Goal: Find specific page/section: Find specific page/section

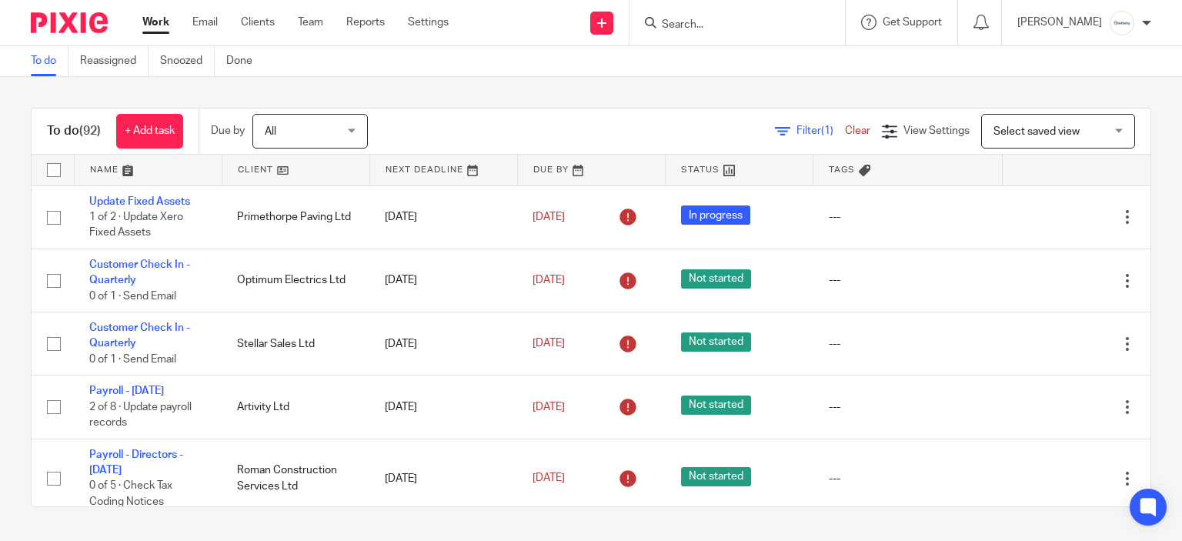
click at [711, 35] on div at bounding box center [736, 22] width 215 height 45
click at [710, 30] on input "Search" at bounding box center [729, 25] width 138 height 14
click at [709, 30] on input "Search" at bounding box center [729, 25] width 138 height 14
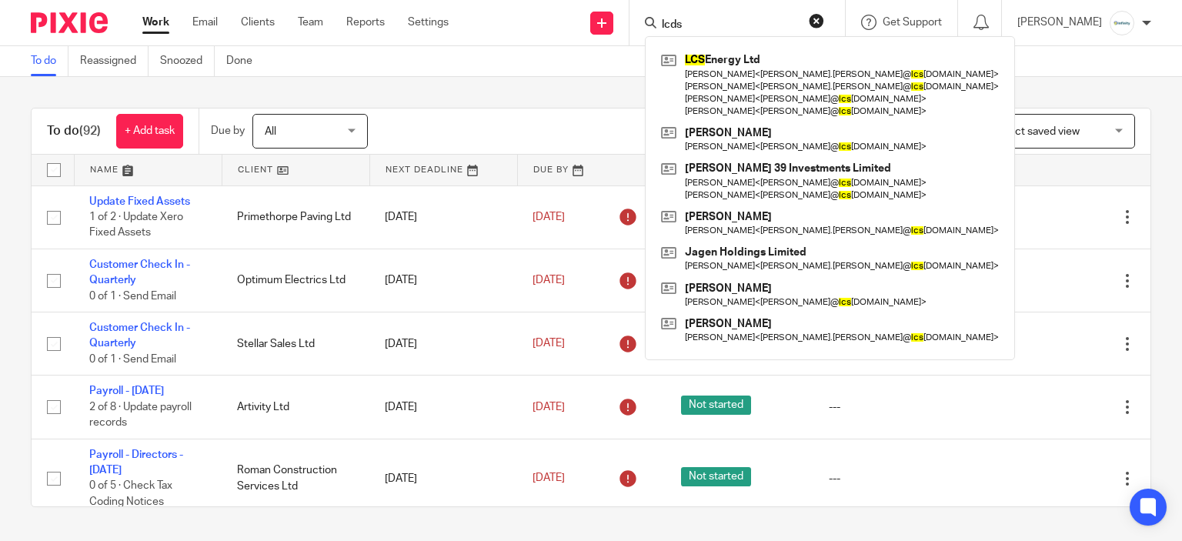
type input "lcds"
click at [733, 70] on link at bounding box center [829, 84] width 345 height 73
